Goal: Task Accomplishment & Management: Manage account settings

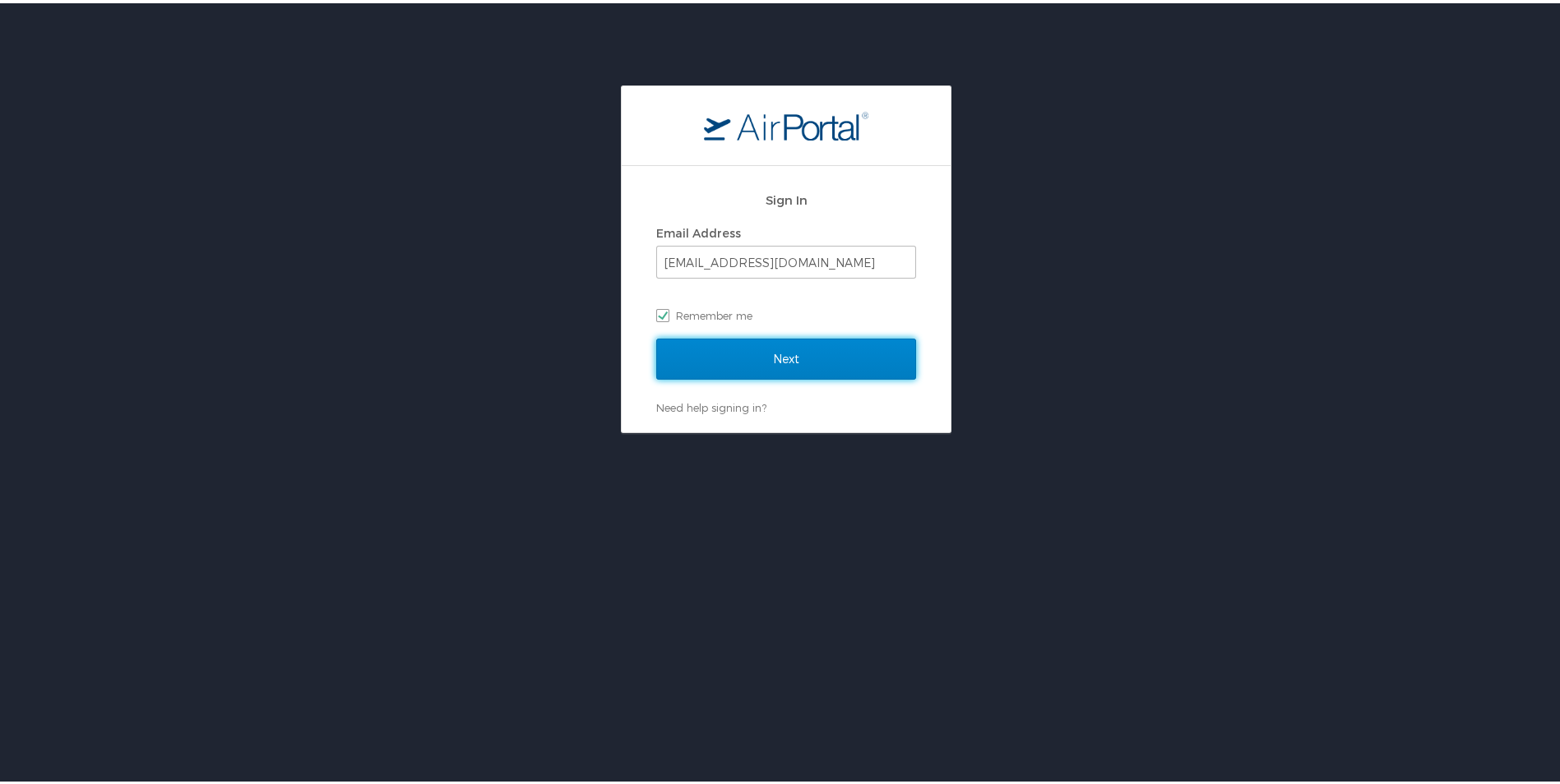
click at [765, 350] on input "Next" at bounding box center [786, 356] width 260 height 41
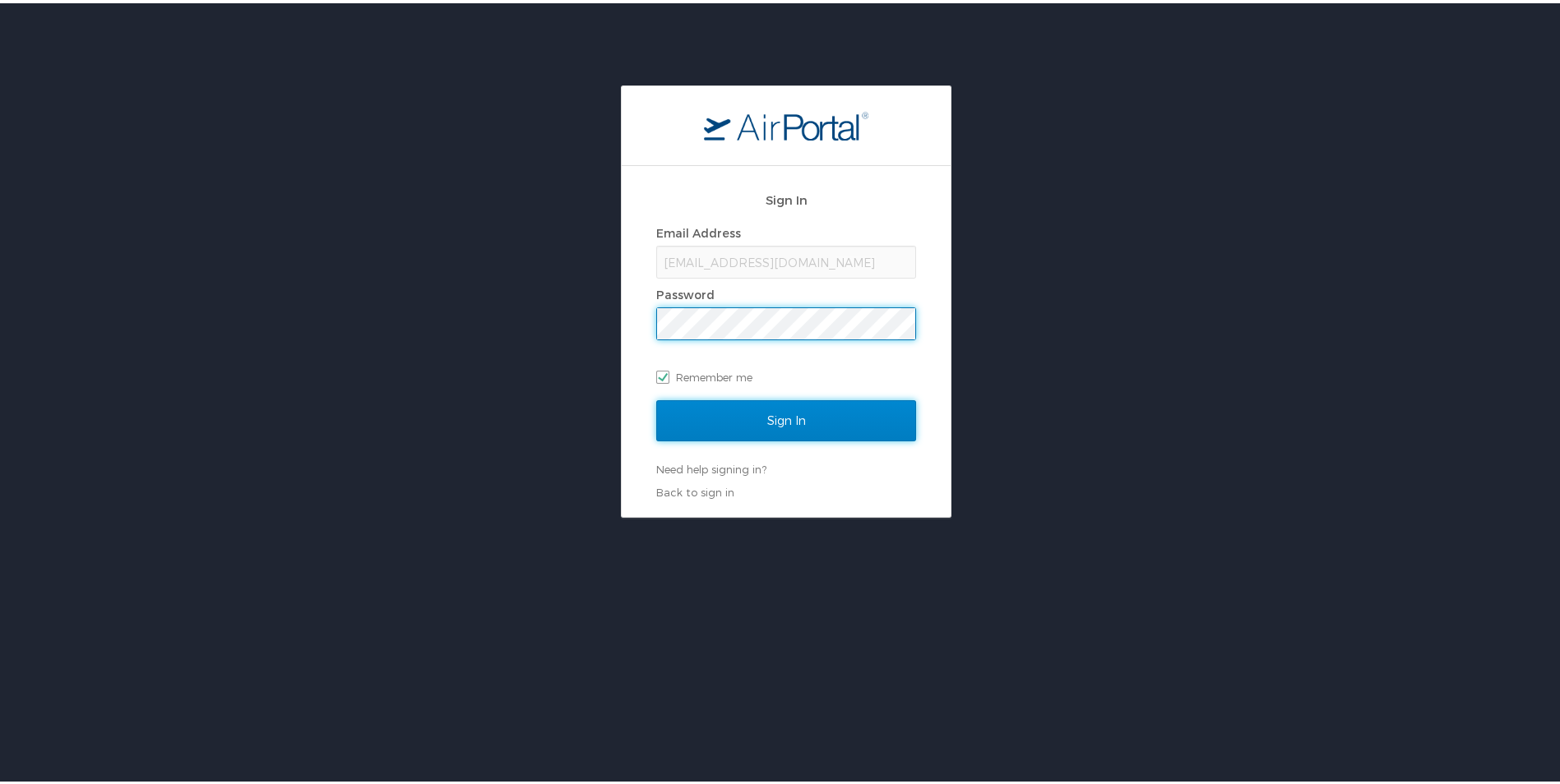
click at [777, 423] on input "Sign In" at bounding box center [786, 418] width 260 height 41
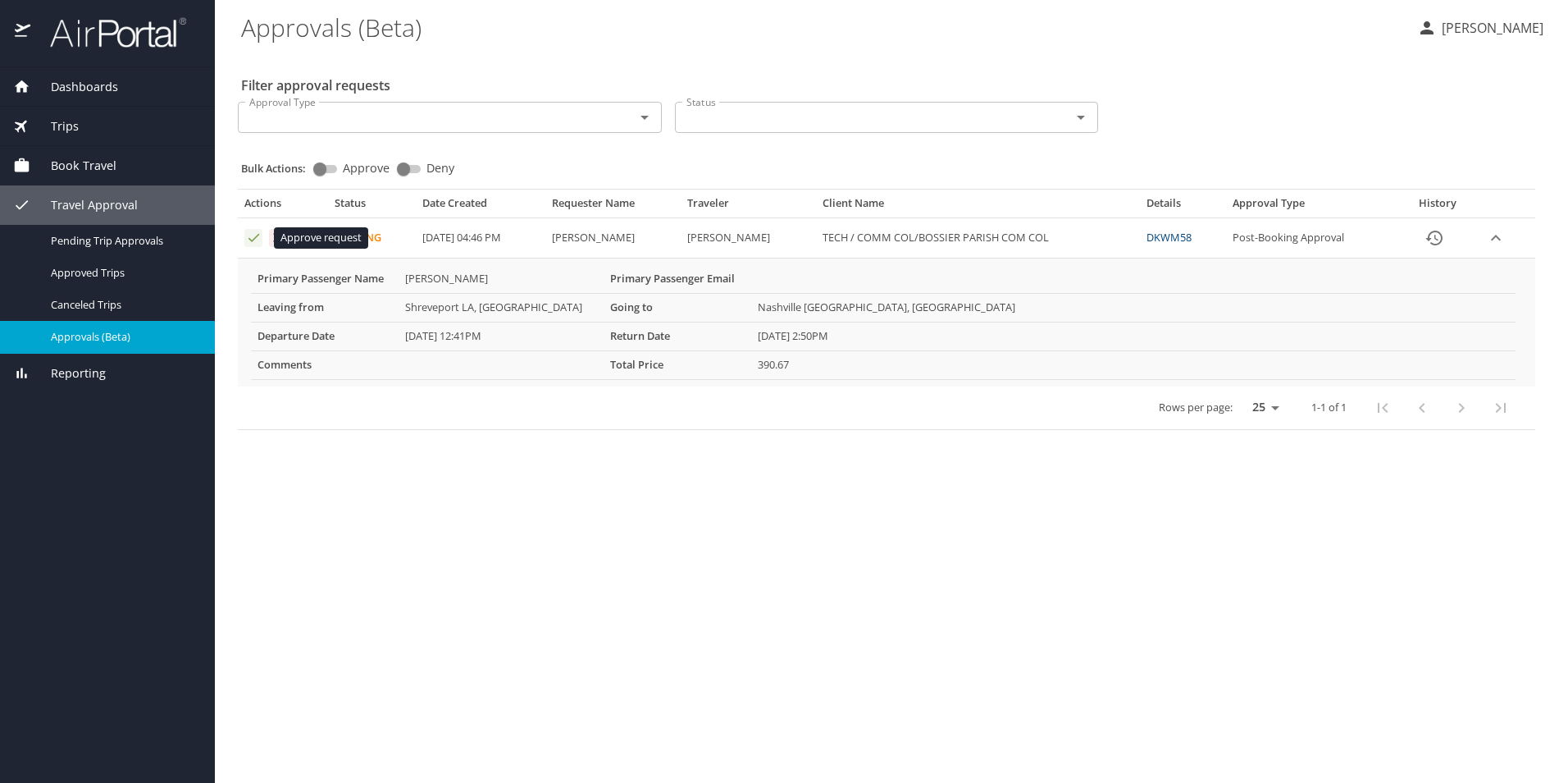
click at [251, 241] on icon "Approval table" at bounding box center [253, 238] width 11 height 8
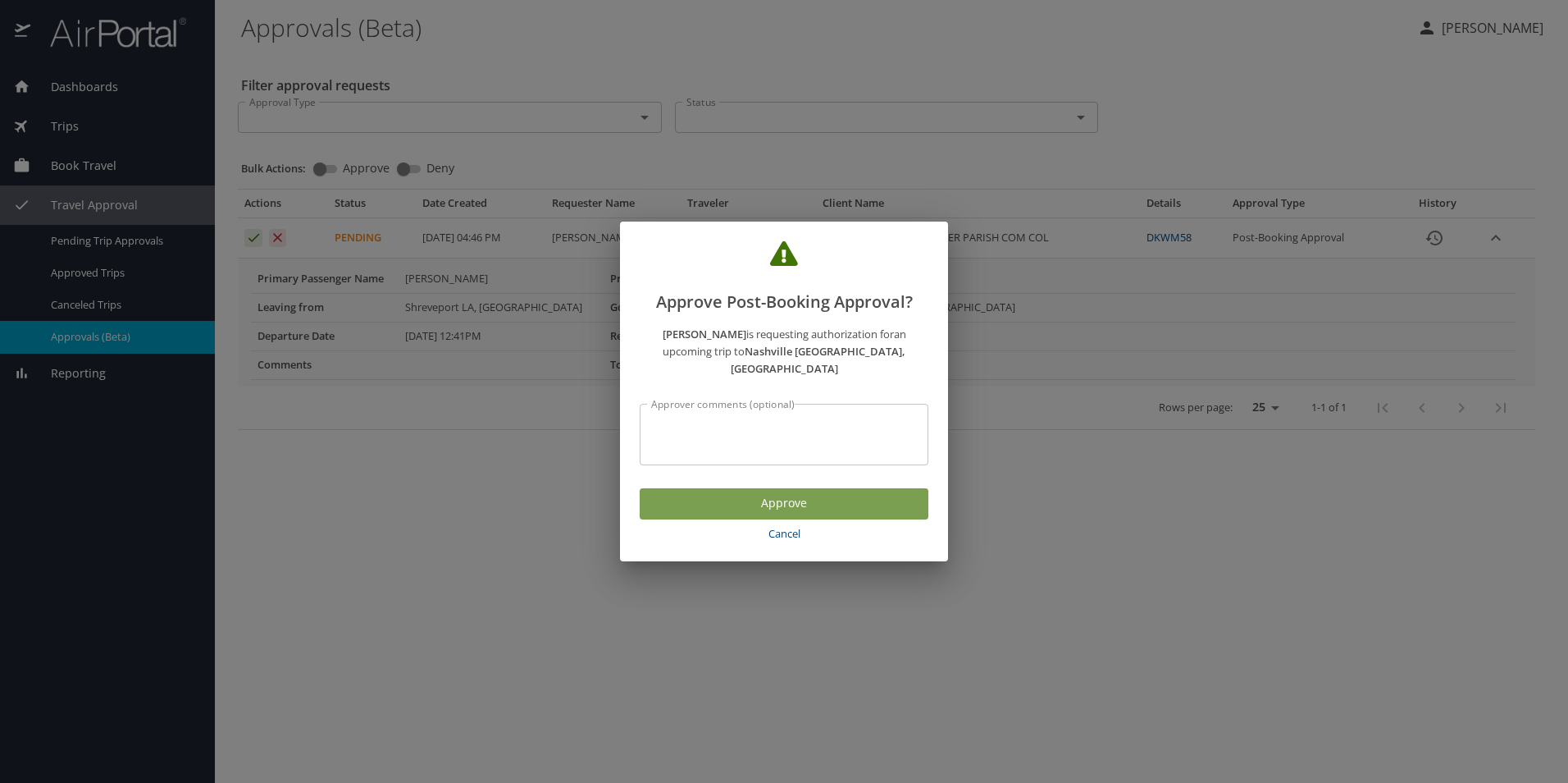
click at [812, 494] on span "Approve" at bounding box center [784, 503] width 262 height 20
